Goal: Task Accomplishment & Management: Manage account settings

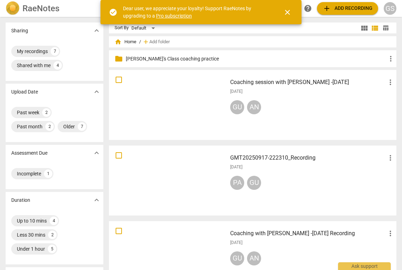
click at [179, 18] on div "Dear user, we appreciate your loyalty! Support RaeNotes by upgrading to a Pro s…" at bounding box center [197, 12] width 148 height 14
click at [177, 14] on link "Pro subscription" at bounding box center [174, 16] width 36 height 6
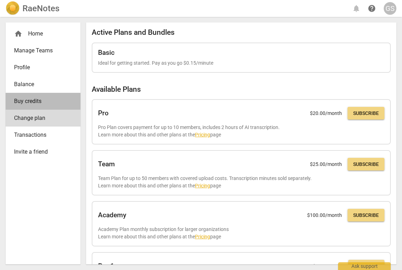
click at [46, 102] on span "Buy credits" at bounding box center [40, 101] width 52 height 8
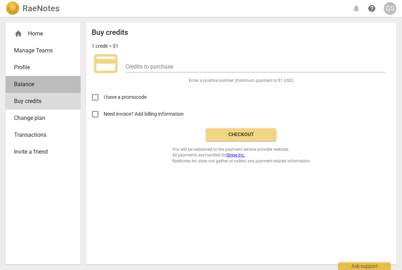
click at [34, 86] on span "Balance" at bounding box center [40, 84] width 52 height 8
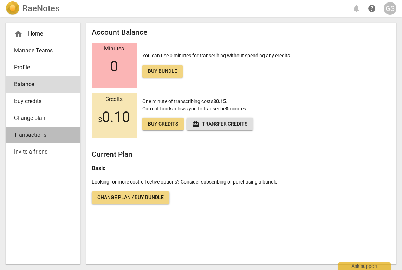
click at [26, 137] on span "Transactions" at bounding box center [40, 135] width 52 height 8
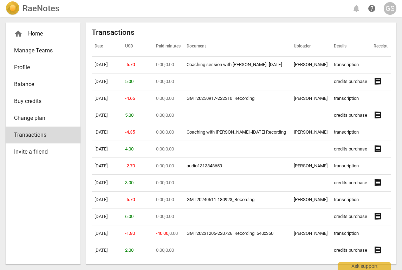
click at [24, 68] on span "Profile" at bounding box center [40, 67] width 52 height 8
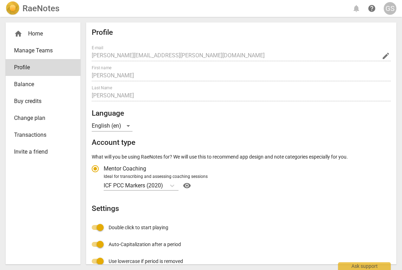
radio input "false"
click at [27, 58] on link "Manage Teams" at bounding box center [43, 50] width 75 height 17
